Goal: Go to known website: Access a specific website the user already knows

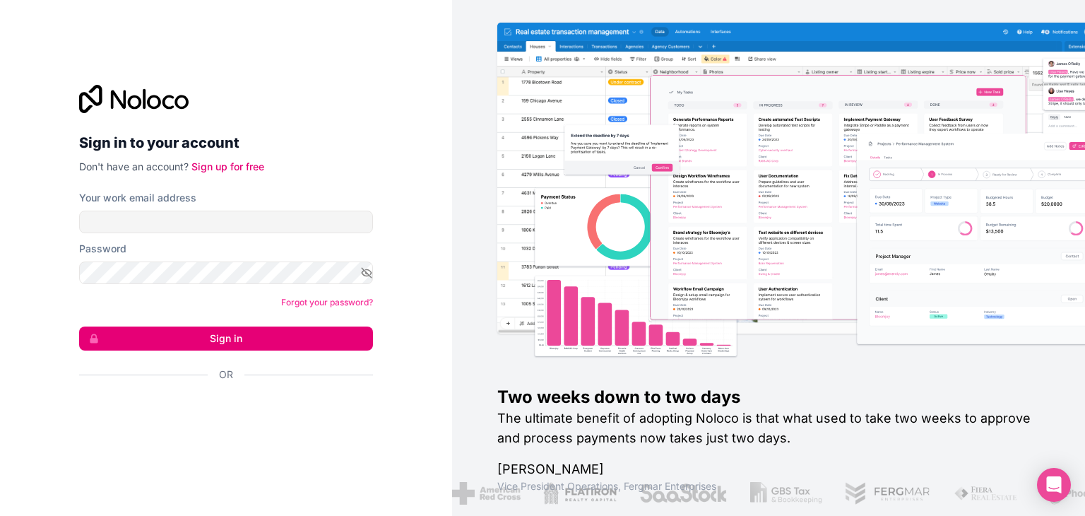
type input "[EMAIL_ADDRESS][DOMAIN_NAME]"
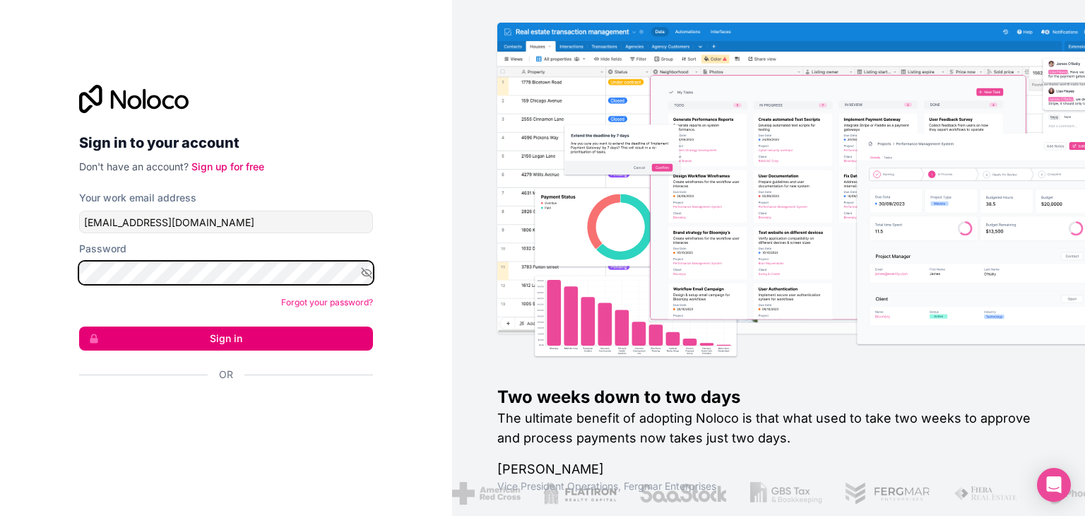
click at [79, 326] on button "Sign in" at bounding box center [226, 338] width 294 height 24
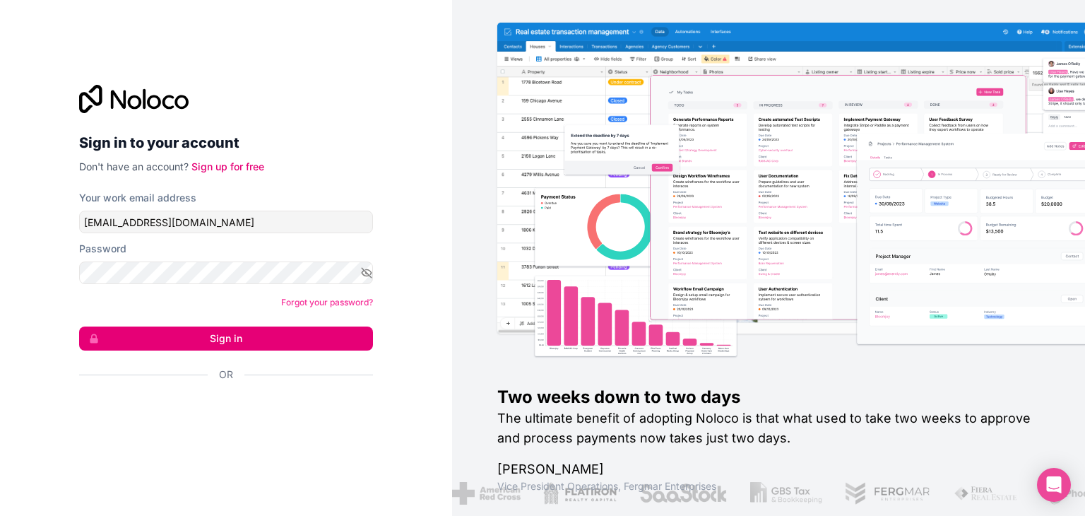
click at [297, 346] on button "Sign in" at bounding box center [226, 338] width 294 height 24
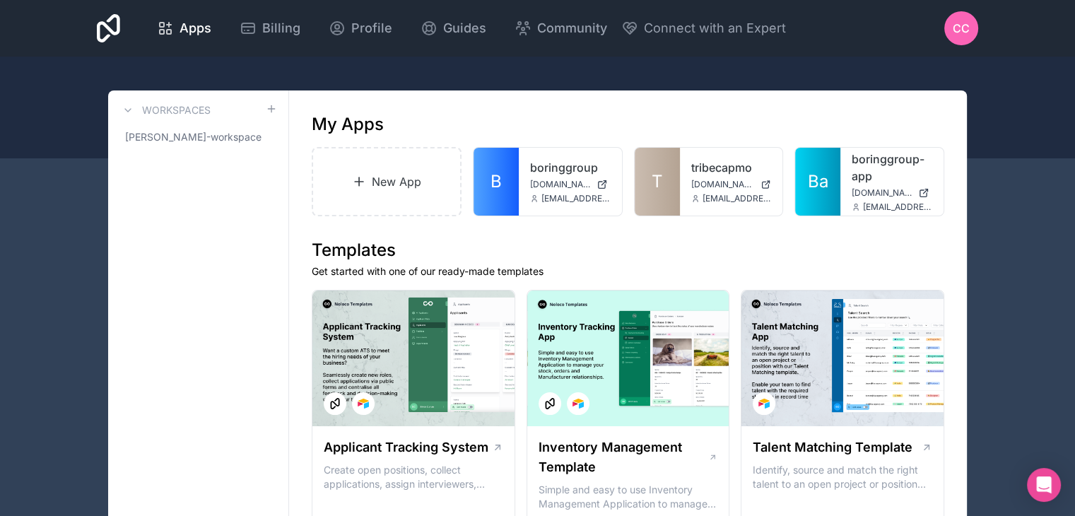
click at [658, 183] on span "T" at bounding box center [656, 181] width 11 height 23
